Goal: Transaction & Acquisition: Obtain resource

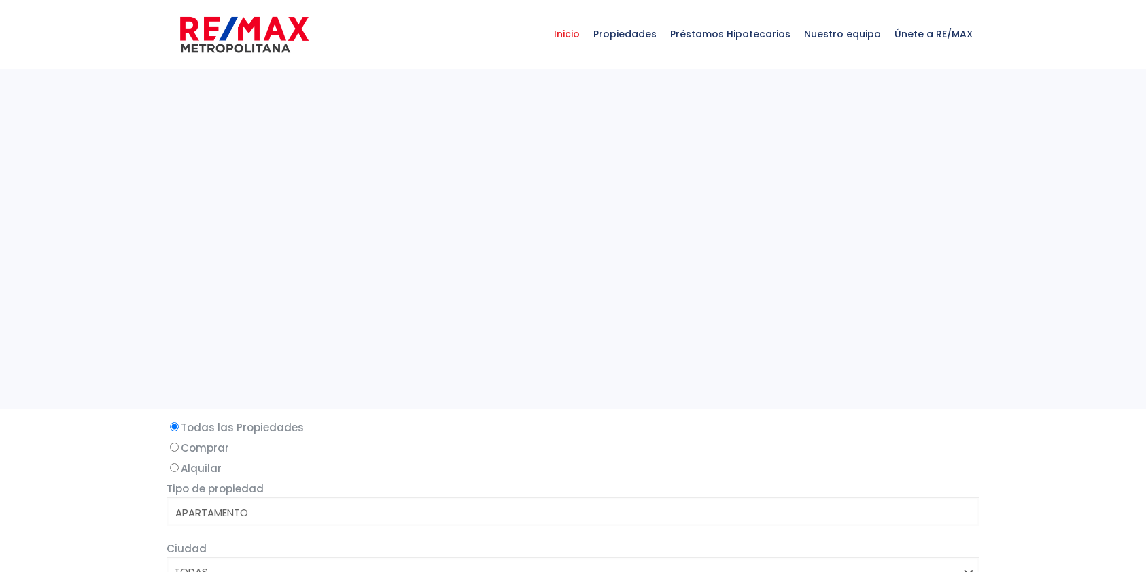
select select
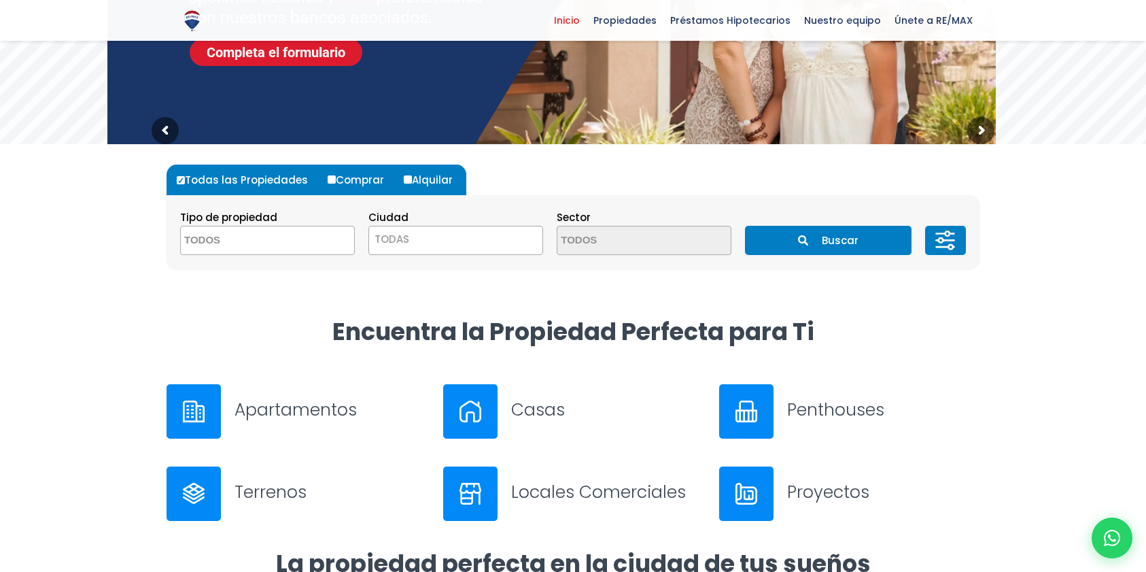
scroll to position [452, 0]
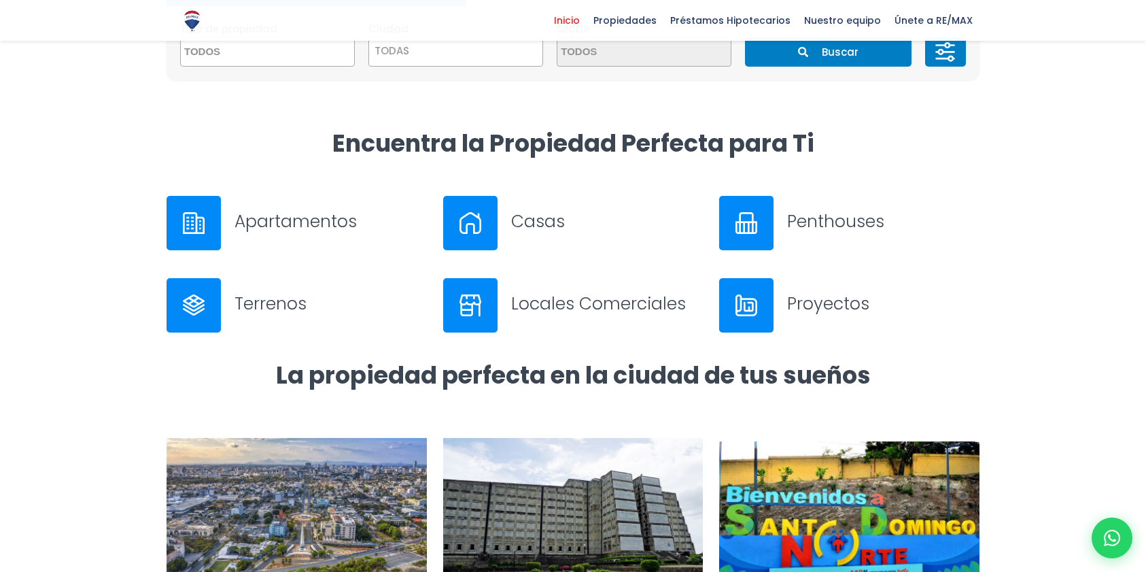
click at [264, 229] on h3 "Apartamentos" at bounding box center [330, 221] width 192 height 24
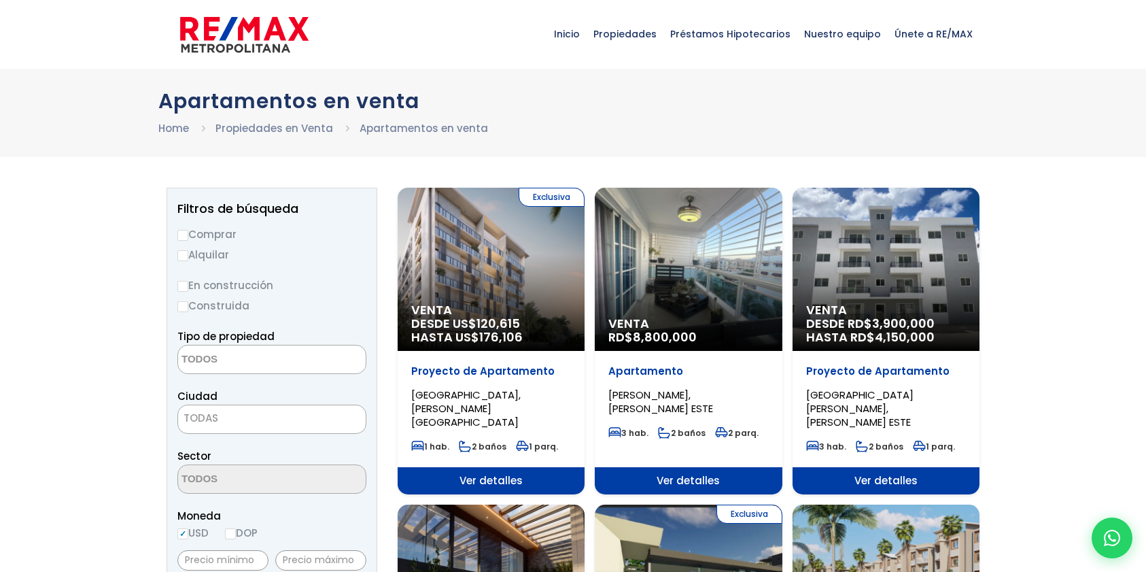
select select
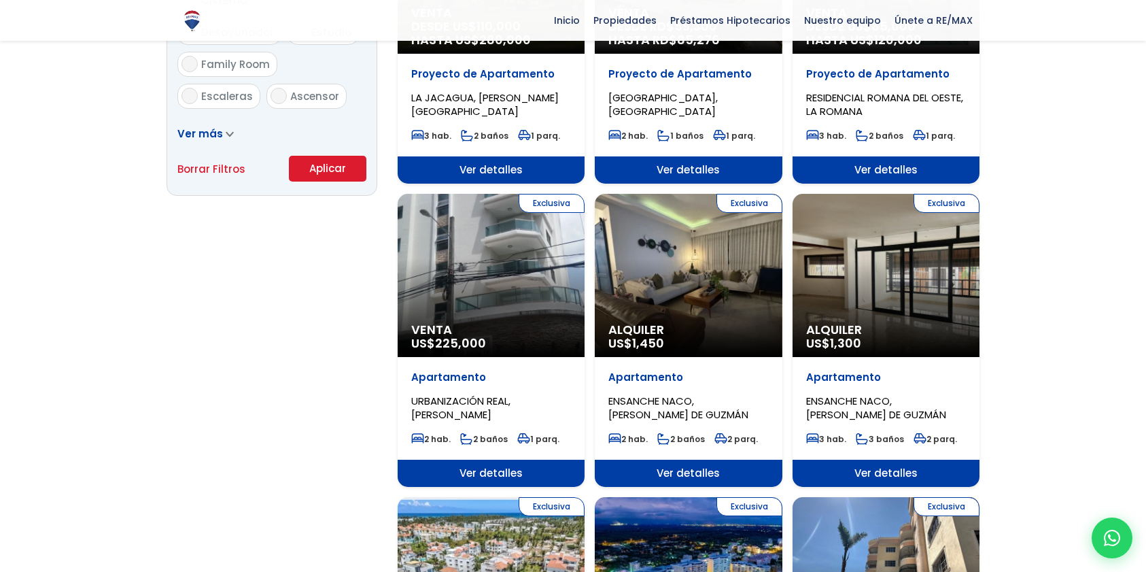
scroll to position [1146, 0]
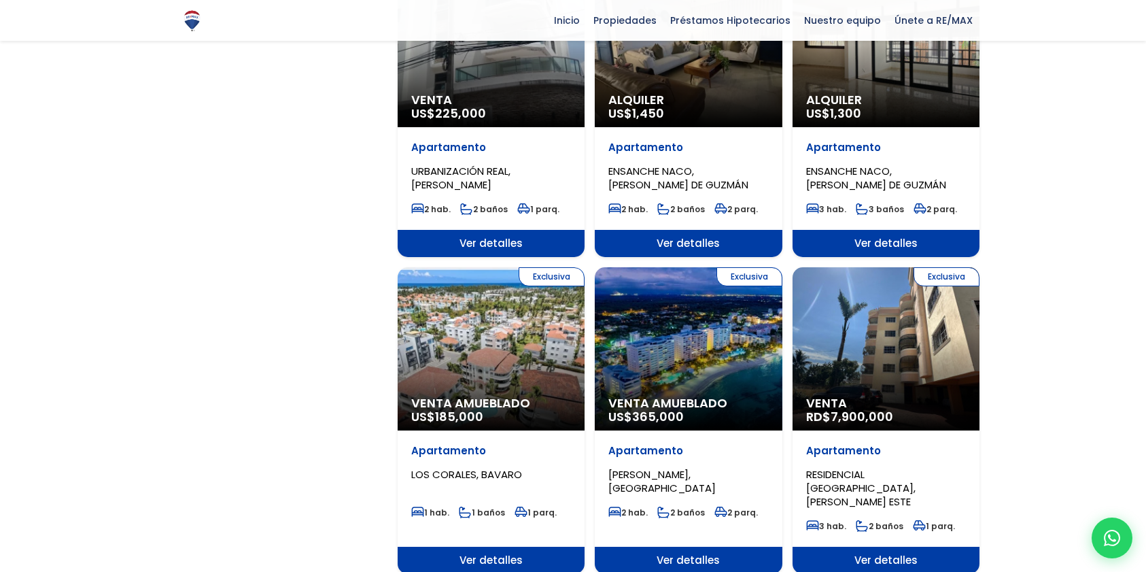
click at [468, 366] on div "Exclusiva Venta Amueblado US$ 185,000" at bounding box center [491, 348] width 187 height 163
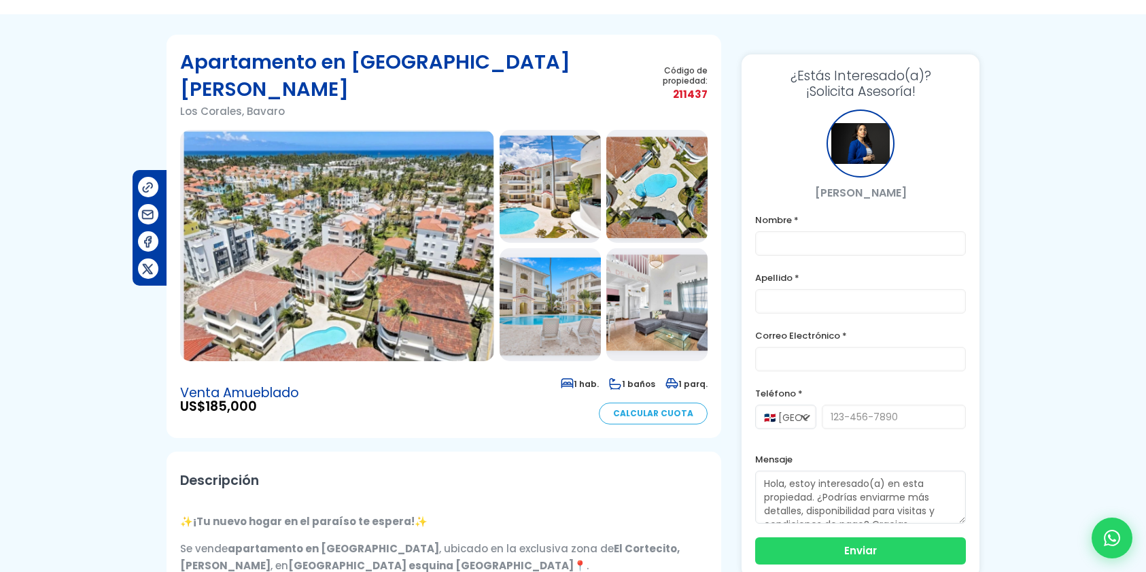
scroll to position [63, 0]
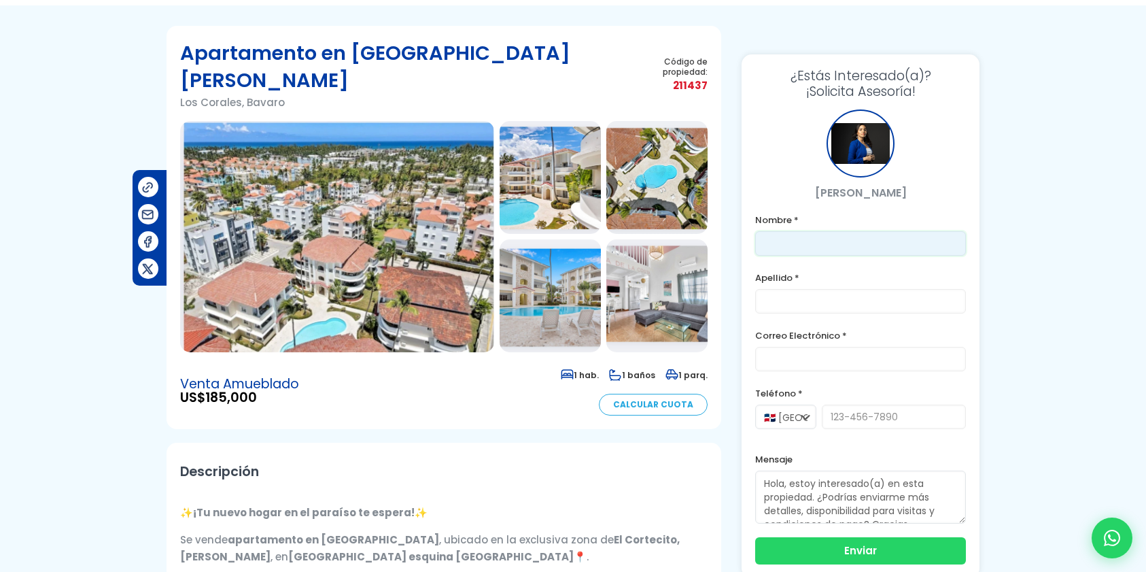
click at [804, 247] on input "text" at bounding box center [860, 243] width 211 height 24
click at [756, 215] on label "Nombre *" at bounding box center [860, 219] width 211 height 17
click at [783, 237] on input "text" at bounding box center [860, 243] width 211 height 24
type input "Franklin"
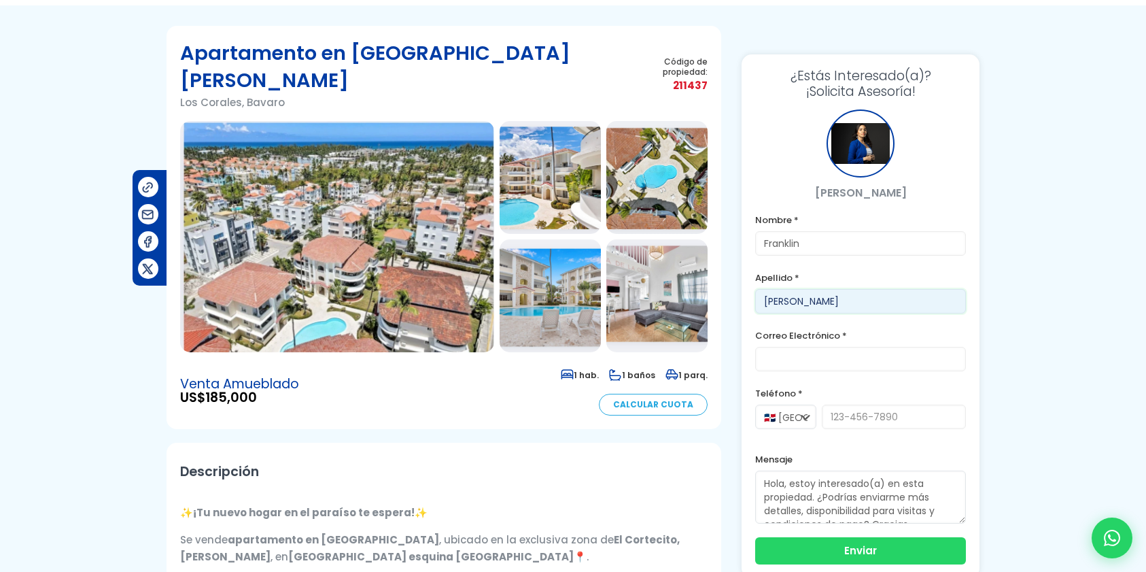
type input "Marte"
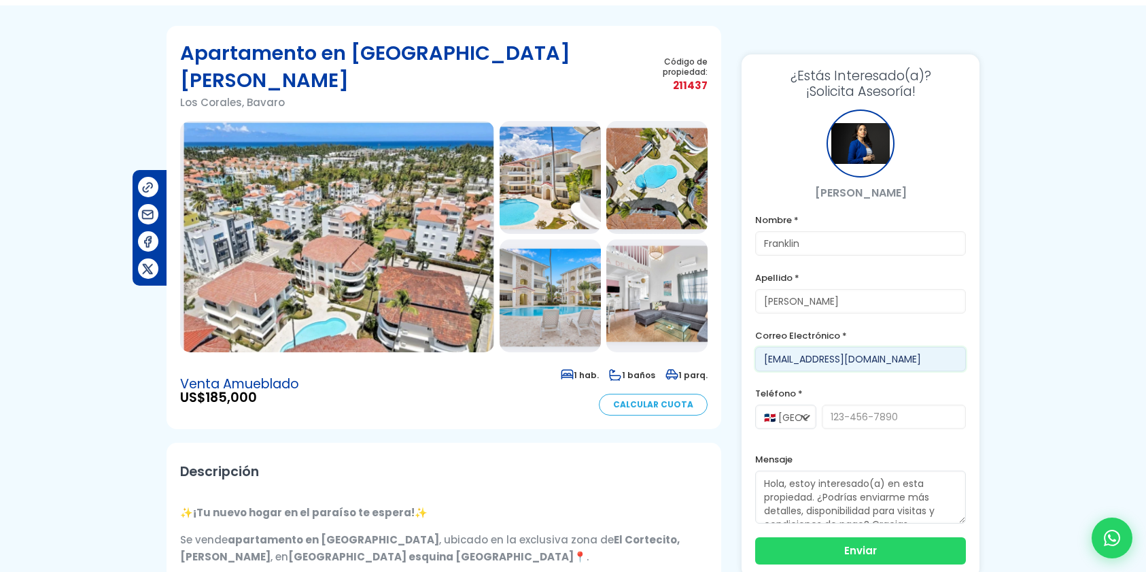
type input "fra@version.do"
click at [865, 421] on input "tel" at bounding box center [894, 416] width 144 height 24
type input "8"
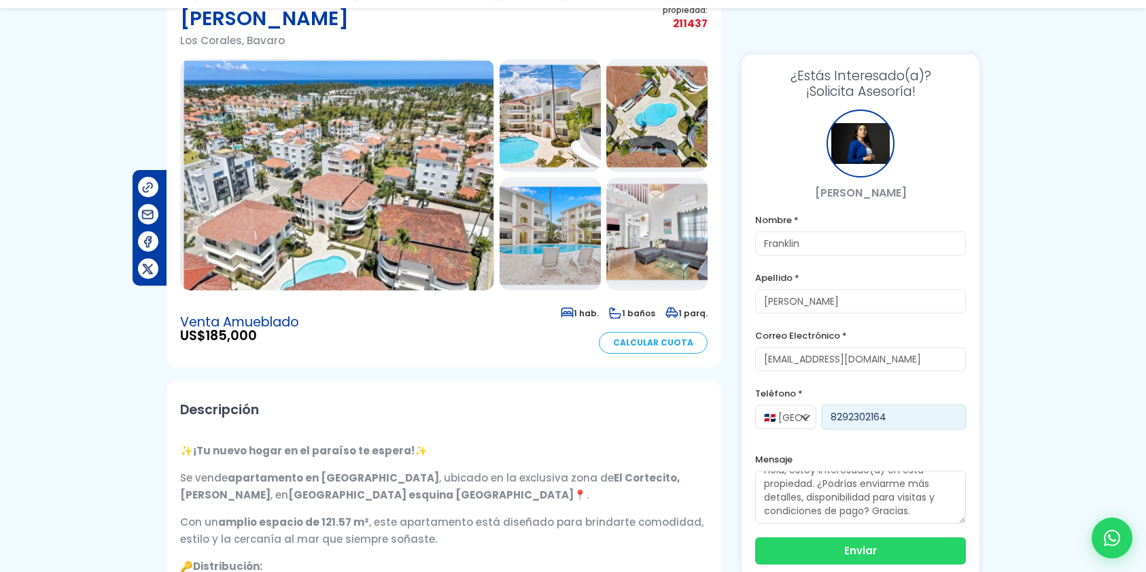
scroll to position [430, 0]
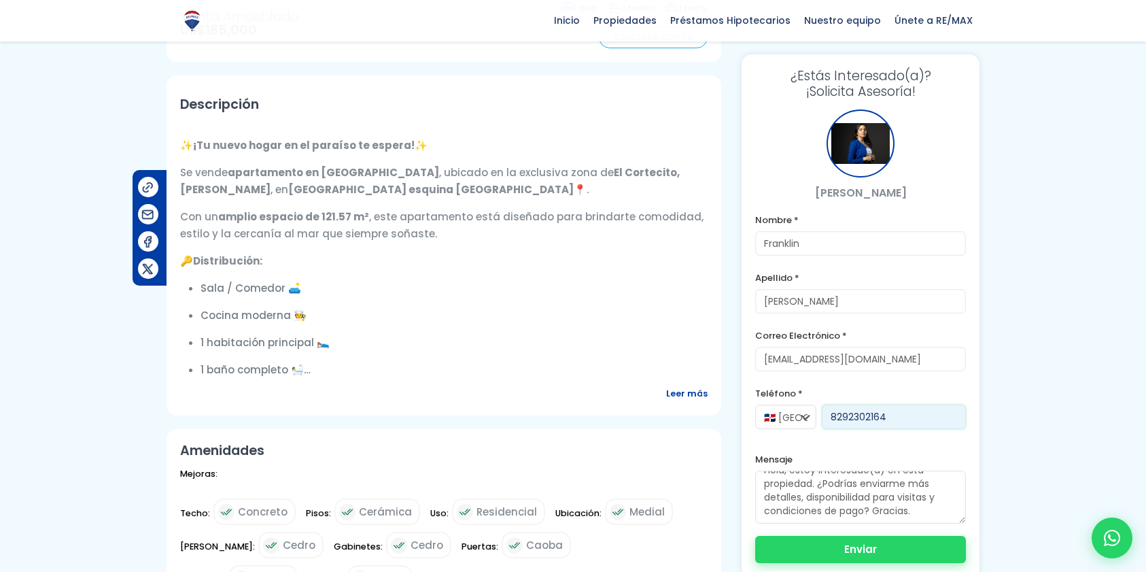
type input "8292302164"
click at [858, 542] on button "Enviar" at bounding box center [860, 549] width 211 height 27
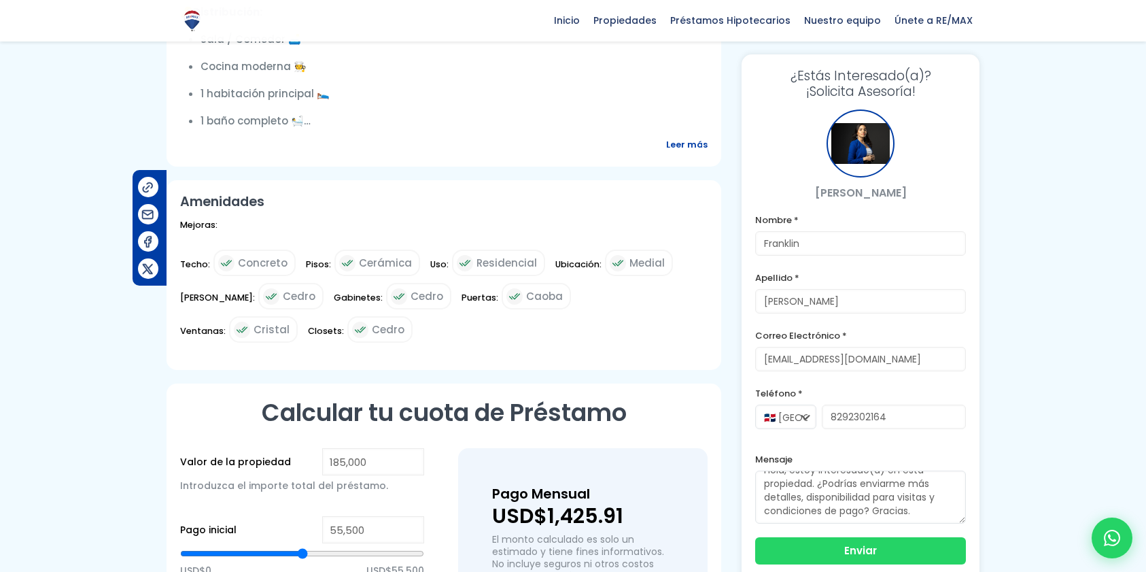
scroll to position [746, 0]
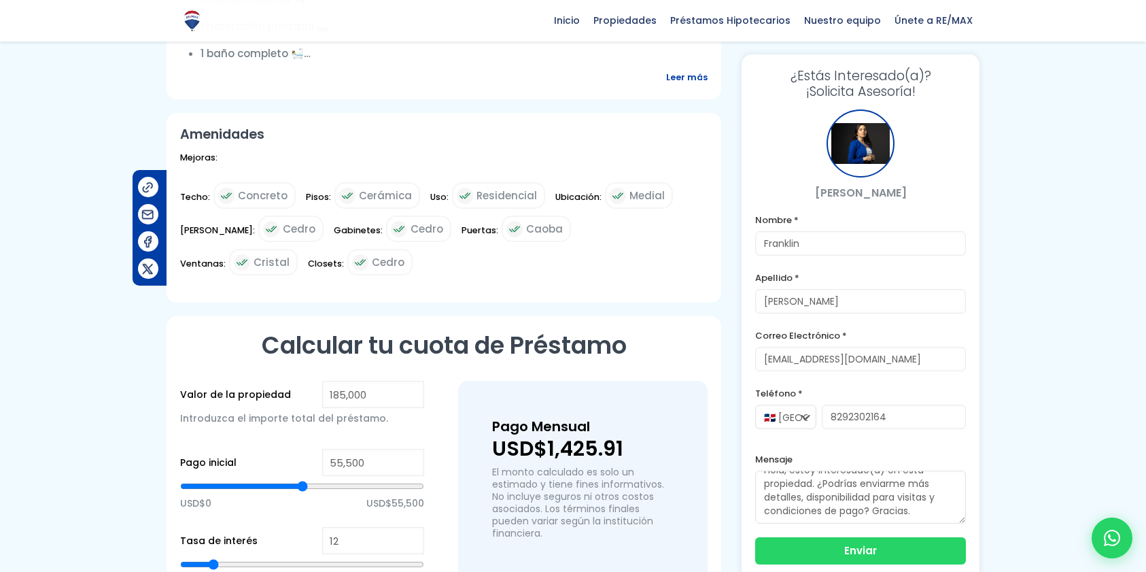
click at [831, 198] on p "[PERSON_NAME]" at bounding box center [860, 192] width 211 height 17
copy p "Arisleidy"
